Goal: Contribute content: Contribute content

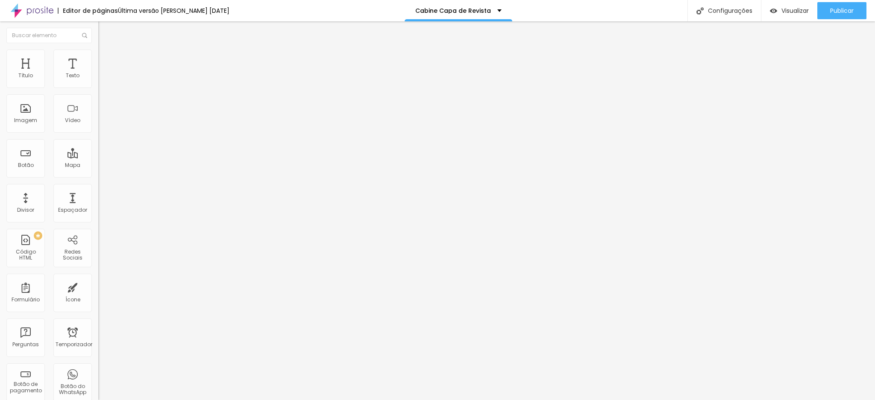
click at [98, 72] on img at bounding box center [100, 69] width 5 height 5
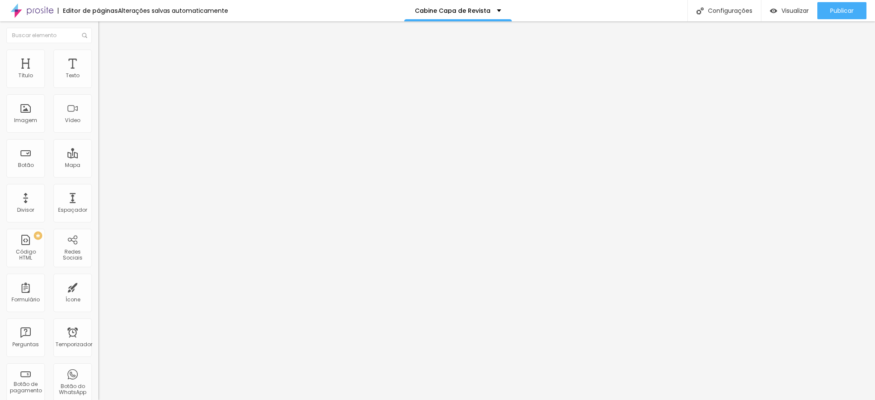
click at [106, 59] on font "Estilo" at bounding box center [112, 55] width 13 height 7
click at [98, 72] on img at bounding box center [100, 69] width 5 height 5
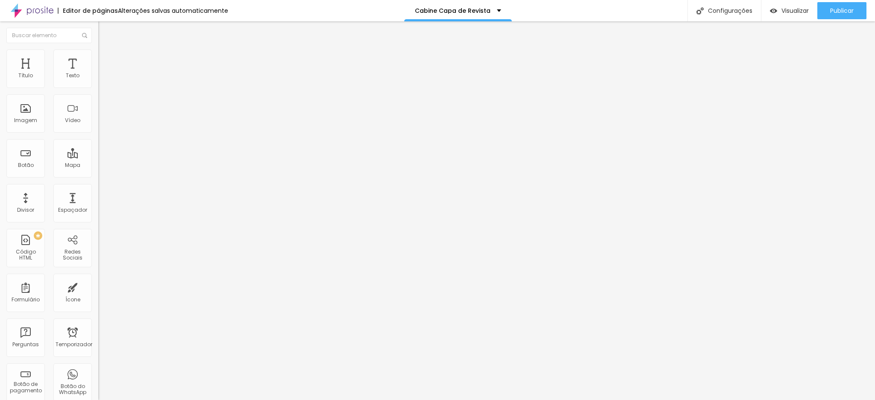
click at [98, 73] on span "Trocar imagem" at bounding box center [121, 69] width 47 height 7
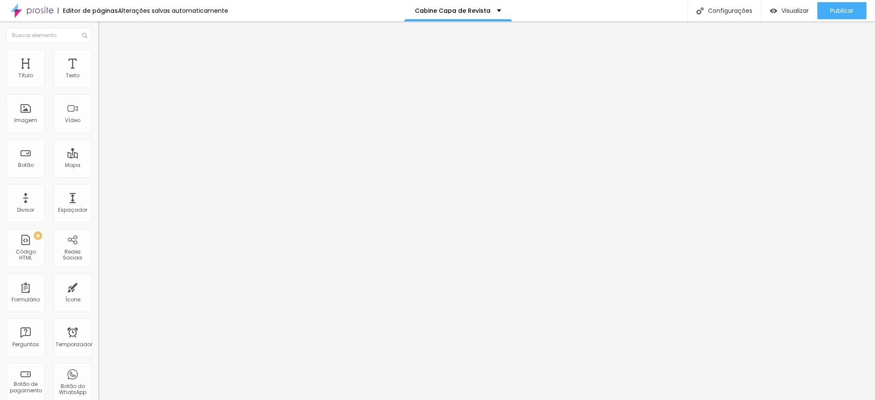
click at [106, 59] on font "Estilo" at bounding box center [112, 55] width 13 height 7
click at [98, 88] on div at bounding box center [147, 85] width 98 height 8
type input "95"
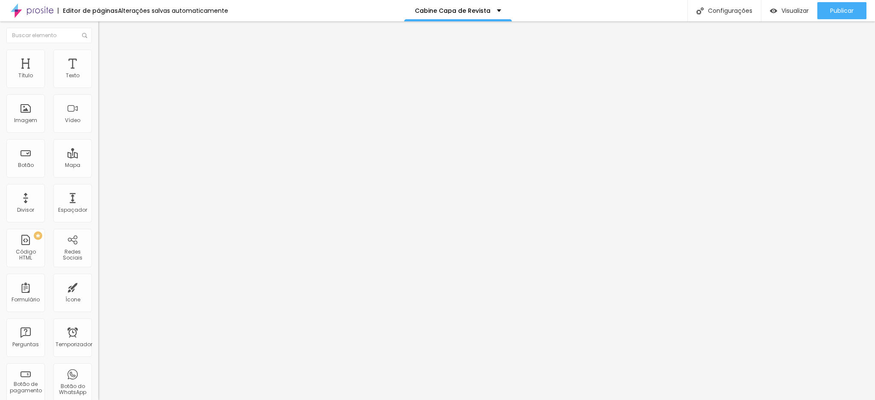
type input "100"
drag, startPoint x: 79, startPoint y: 91, endPoint x: 87, endPoint y: 89, distance: 7.8
type input "100"
click at [98, 88] on input "range" at bounding box center [125, 84] width 55 height 7
click at [830, 17] on div "Publicar" at bounding box center [841, 10] width 23 height 17
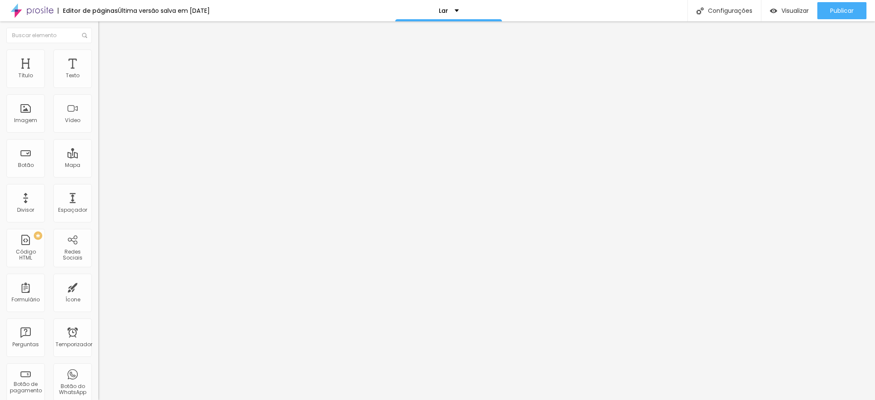
click at [103, 73] on font "Trocar imagem" at bounding box center [123, 69] width 41 height 7
click at [98, 134] on font "Original" at bounding box center [108, 129] width 21 height 7
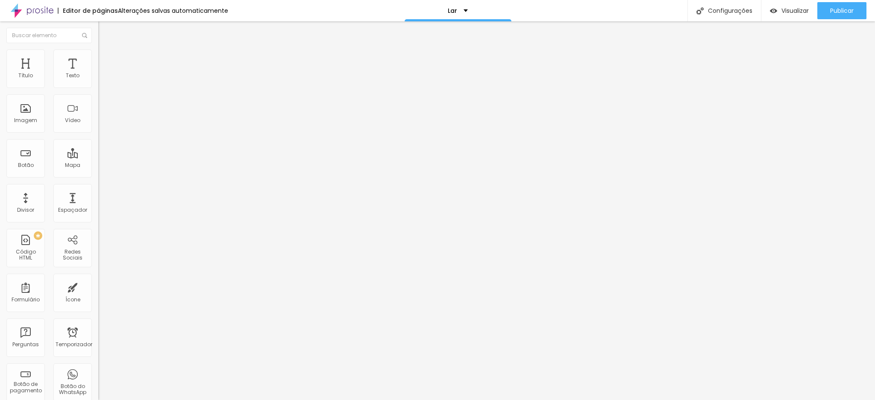
click at [98, 148] on div "Quadrado 1:1" at bounding box center [147, 145] width 98 height 5
click at [841, 9] on font "Publicar" at bounding box center [841, 10] width 23 height 9
click at [103, 73] on font "Trocar imagem" at bounding box center [123, 69] width 41 height 7
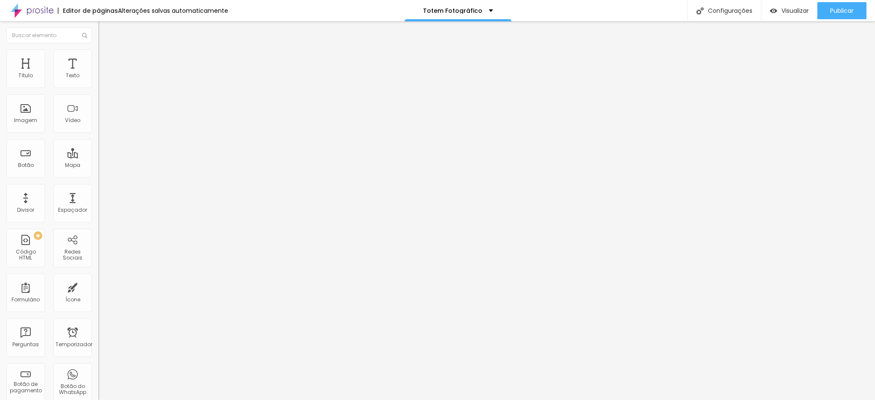
click at [98, 52] on ul "Conteúdo Estilo Avançado" at bounding box center [147, 54] width 98 height 26
click at [98, 53] on img at bounding box center [102, 54] width 8 height 8
type input "95"
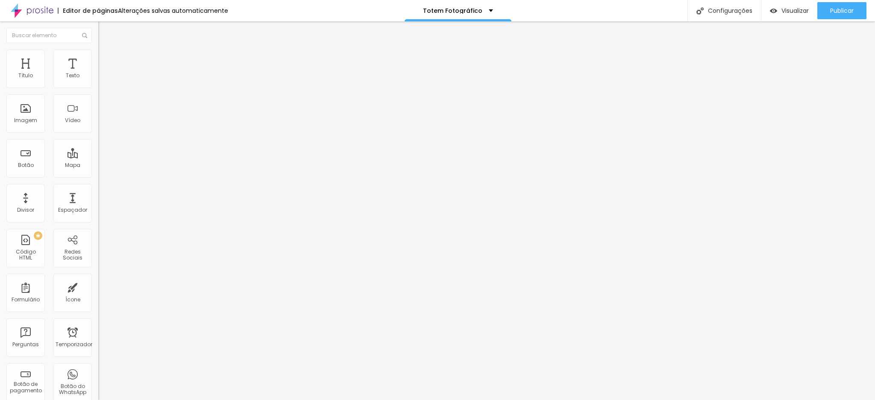
type input "90"
type input "85"
type input "80"
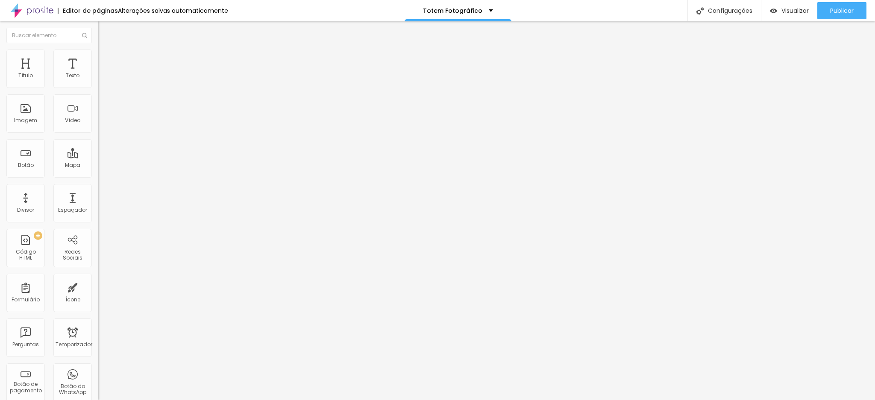
type input "80"
type input "75"
drag, startPoint x: 88, startPoint y: 90, endPoint x: 67, endPoint y: 86, distance: 21.2
type input "75"
click at [98, 86] on input "range" at bounding box center [125, 84] width 55 height 7
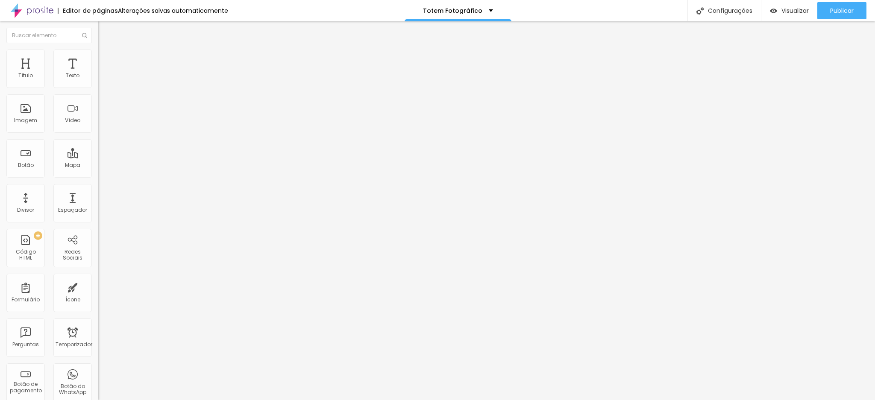
click at [98, 81] on input "75" at bounding box center [116, 76] width 37 height 9
click at [857, 14] on button "Publicar" at bounding box center [841, 10] width 49 height 17
click at [105, 29] on img "button" at bounding box center [108, 31] width 7 height 7
click at [103, 73] on font "Adicionar imagem" at bounding box center [128, 69] width 50 height 7
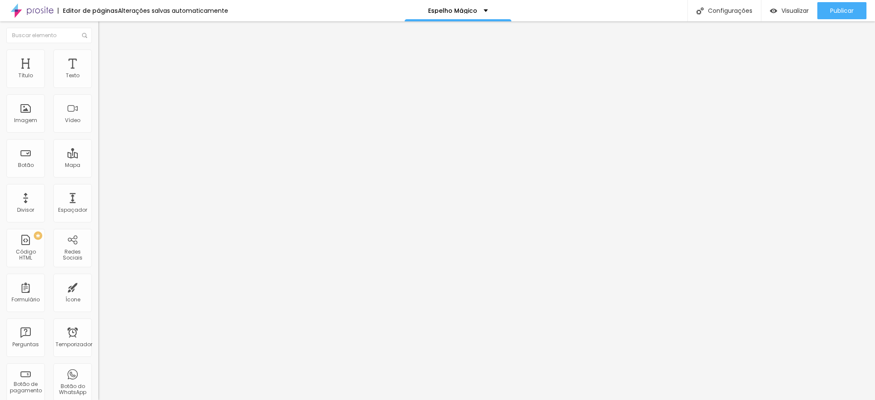
click at [98, 73] on span "Adicionar imagem" at bounding box center [125, 69] width 55 height 7
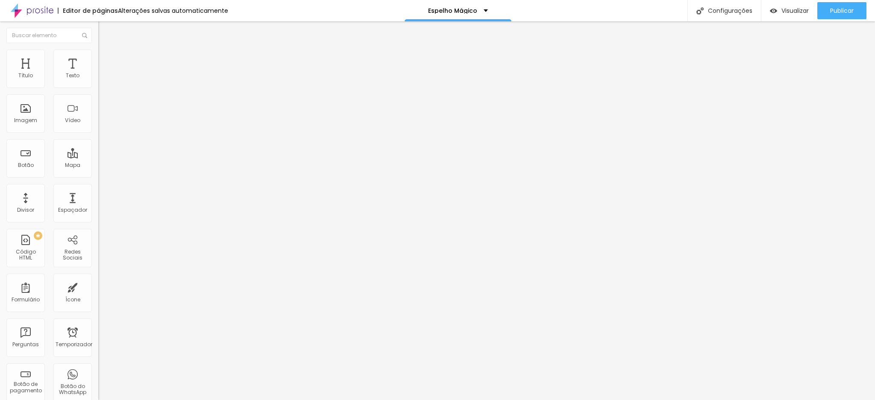
click at [98, 73] on span "Trocar imagem" at bounding box center [121, 69] width 47 height 7
click at [103, 73] on font "Adicionar imagem" at bounding box center [128, 69] width 50 height 7
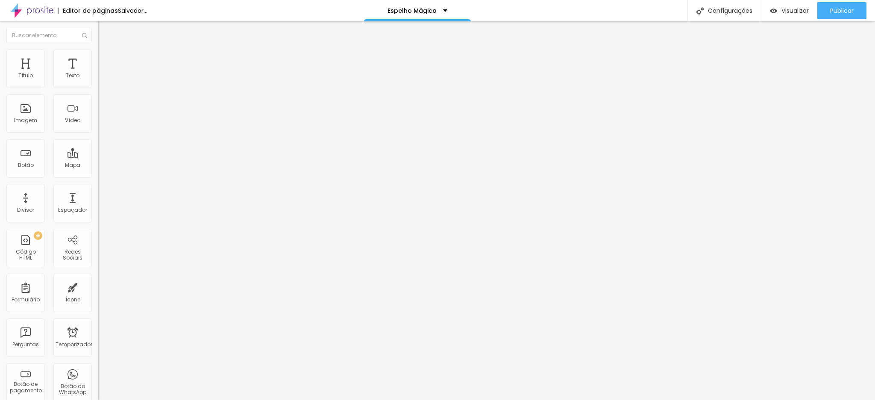
click at [103, 73] on font "Adicionar imagem" at bounding box center [128, 69] width 50 height 7
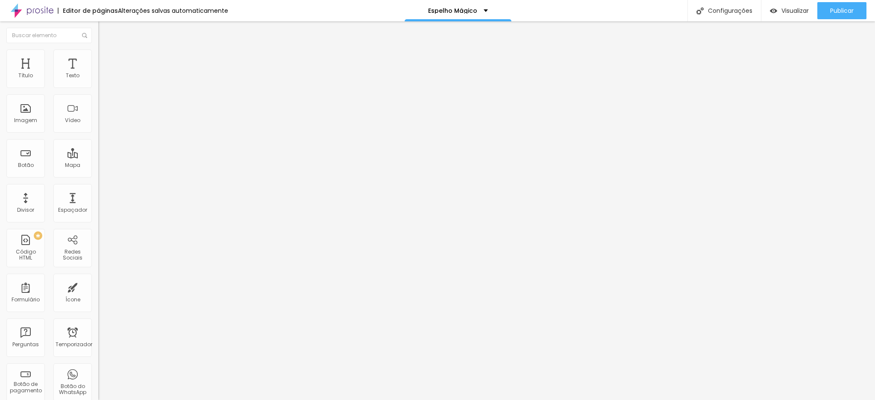
click at [98, 72] on img at bounding box center [100, 69] width 5 height 5
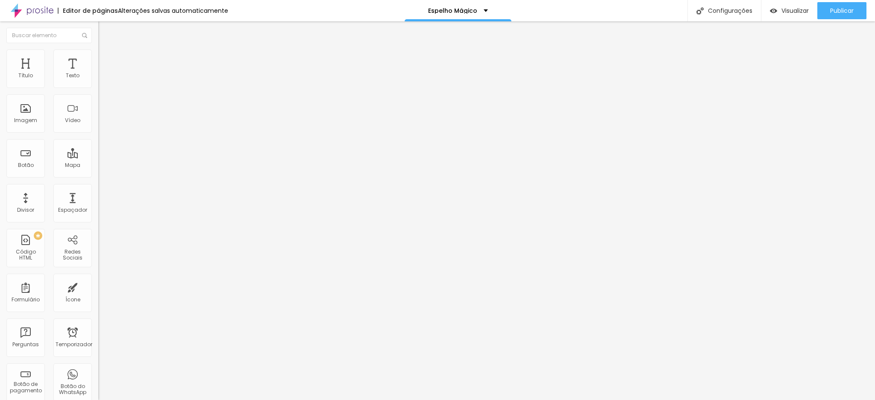
click at [103, 73] on font "Adicionar imagem" at bounding box center [128, 69] width 50 height 7
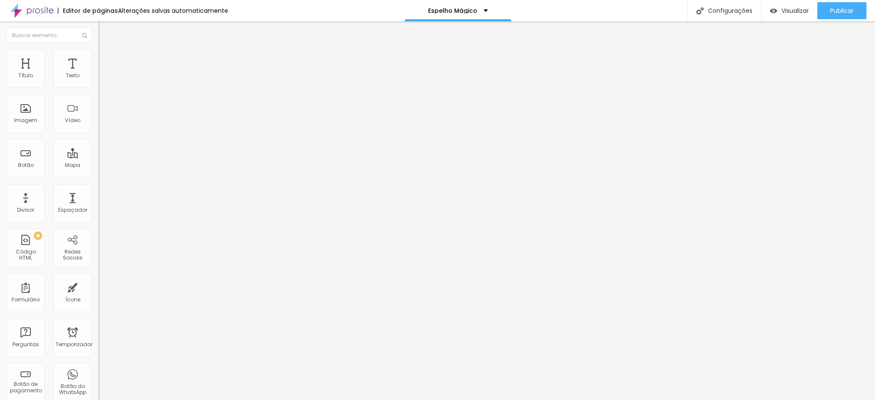
click at [103, 73] on font "Adicionar imagem" at bounding box center [128, 69] width 50 height 7
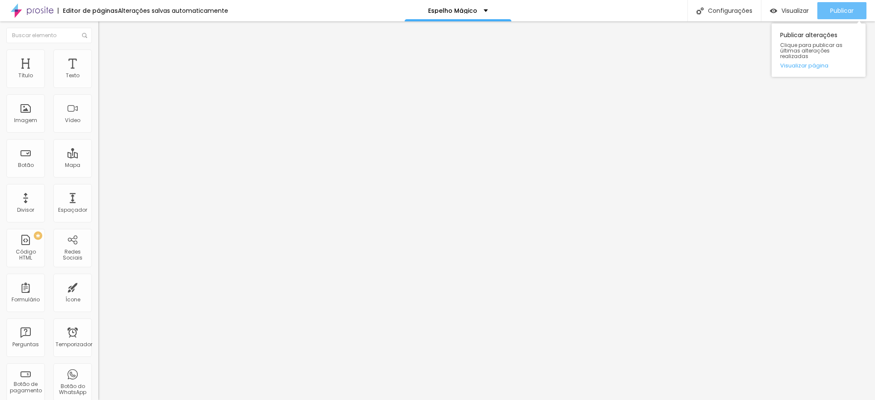
click at [822, 12] on button "Publicar" at bounding box center [841, 10] width 49 height 17
